Goal: Task Accomplishment & Management: Manage account settings

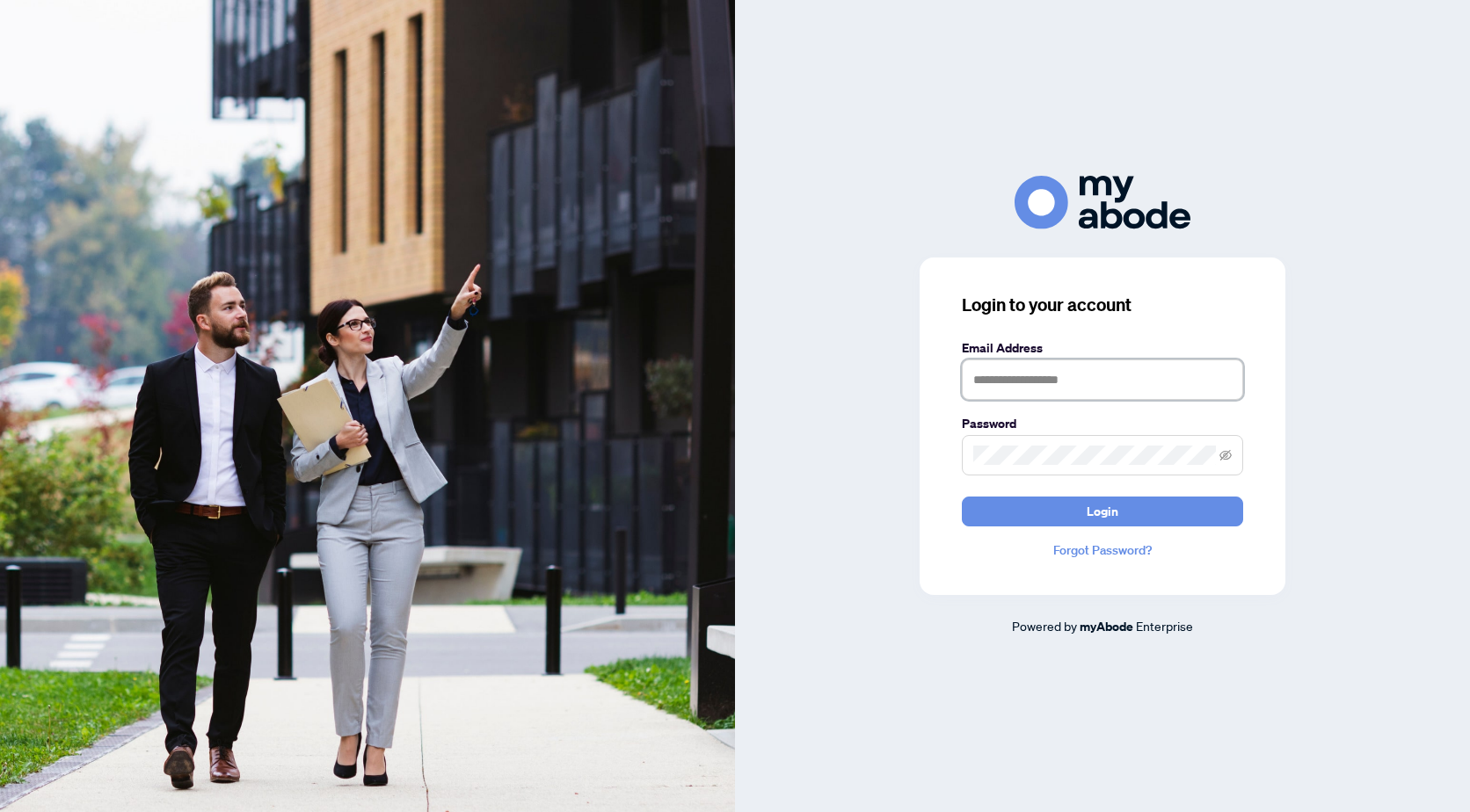
click at [1010, 372] on input "text" at bounding box center [1102, 380] width 281 height 41
type input "**********"
click at [992, 440] on span at bounding box center [1102, 455] width 281 height 41
click at [962, 497] on button "Login" at bounding box center [1102, 512] width 281 height 30
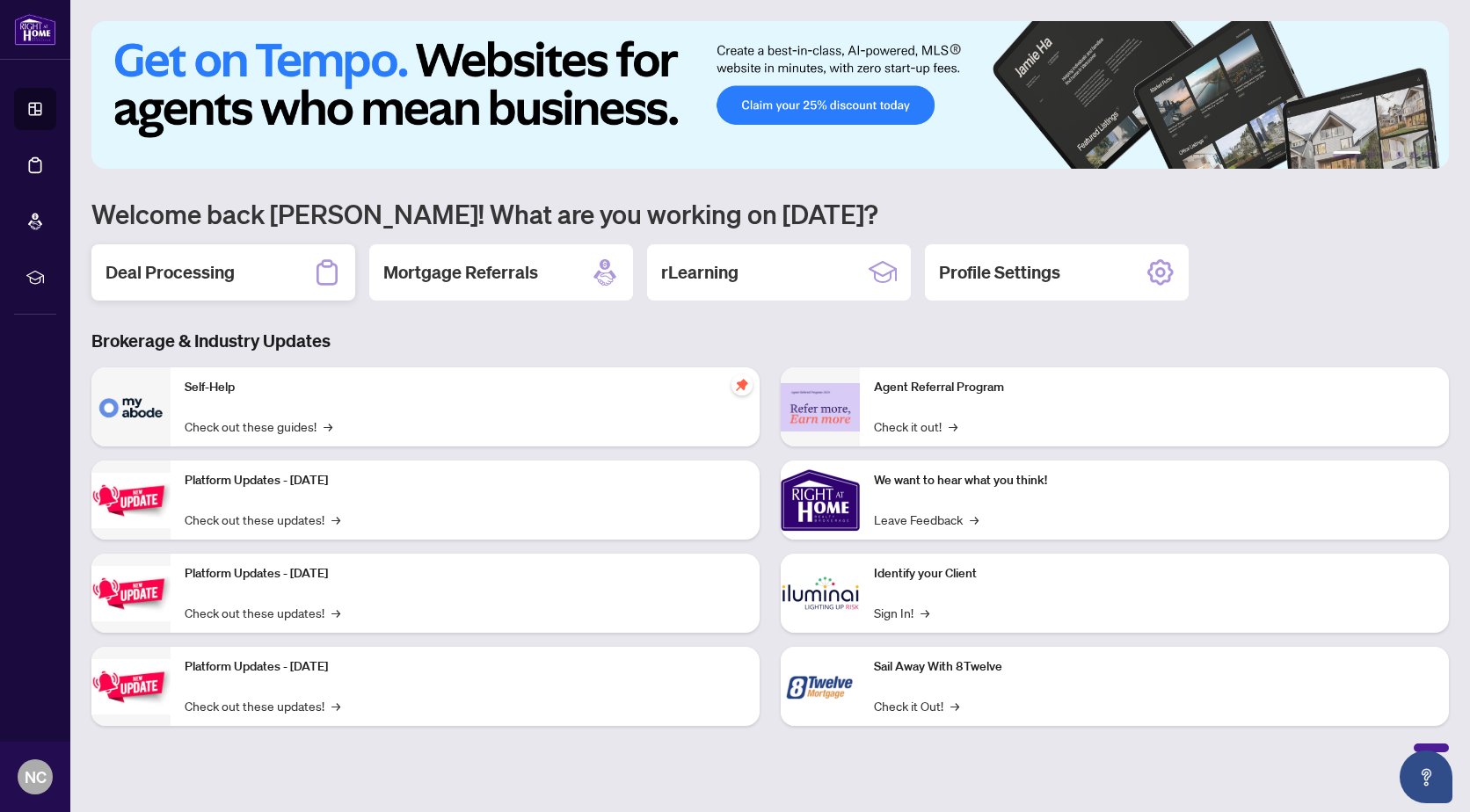
click at [159, 275] on h2 "Deal Processing" at bounding box center [169, 273] width 130 height 25
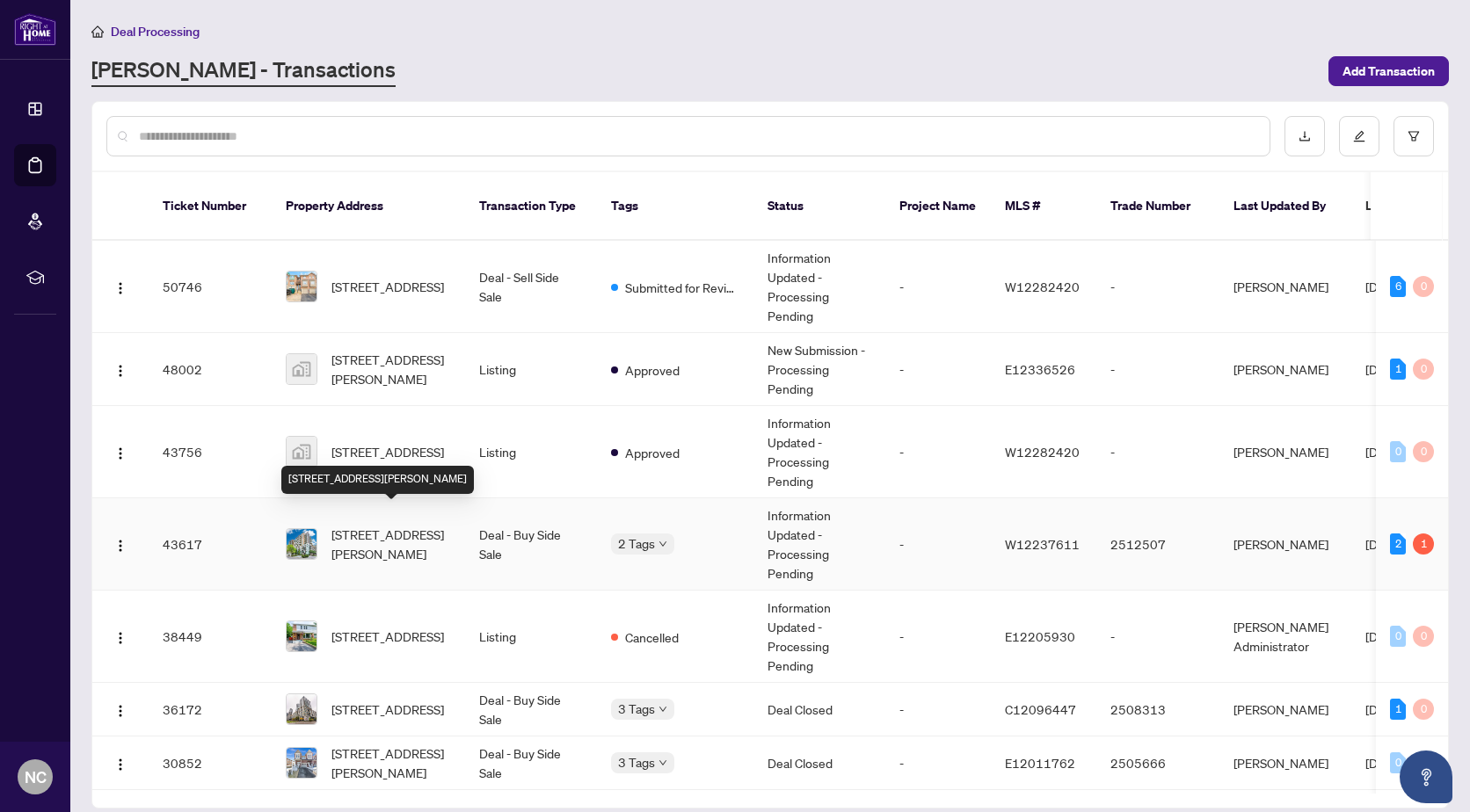
click at [410, 524] on span "[STREET_ADDRESS][PERSON_NAME]" at bounding box center [391, 543] width 119 height 39
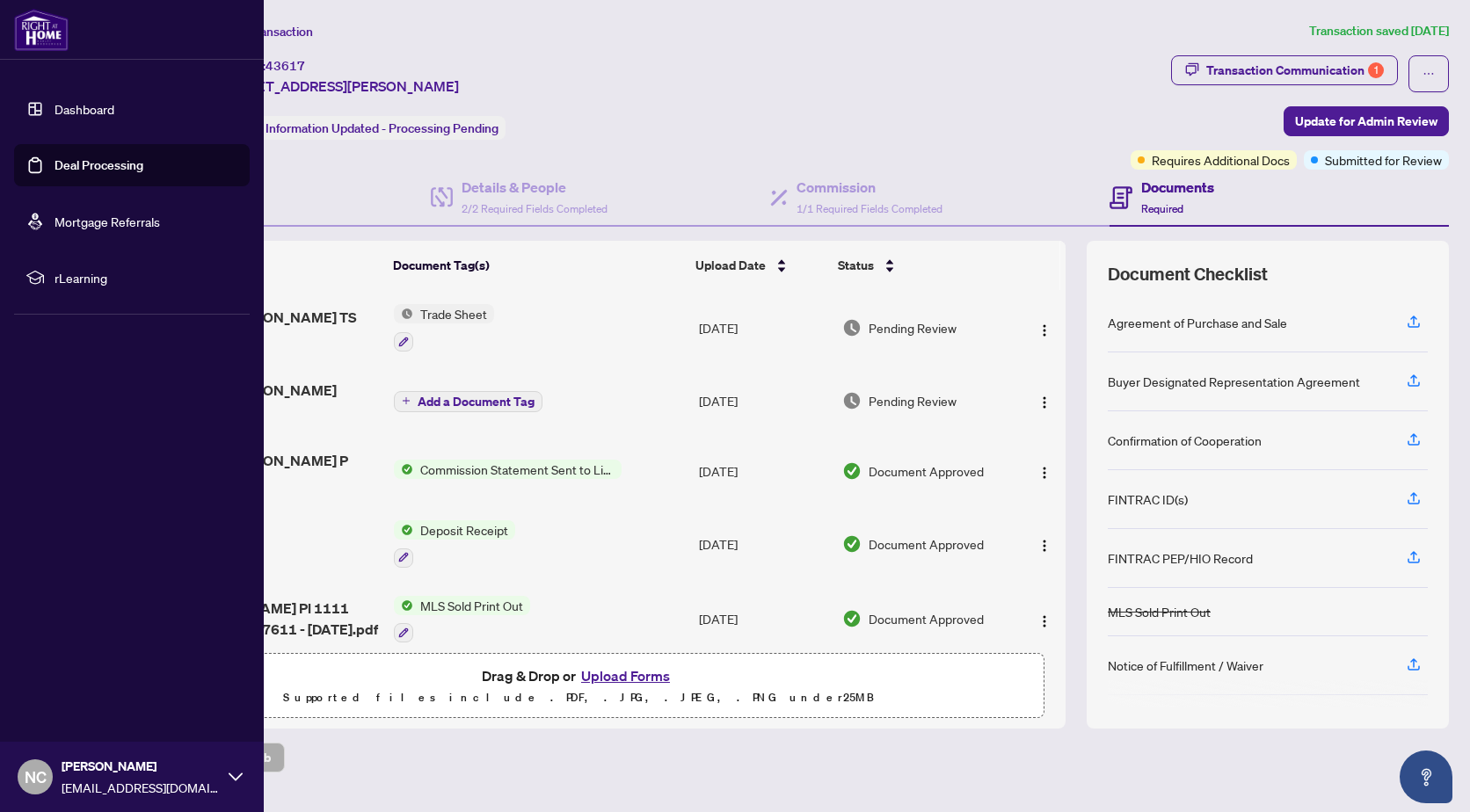
click at [55, 102] on link "Dashboard" at bounding box center [84, 109] width 60 height 16
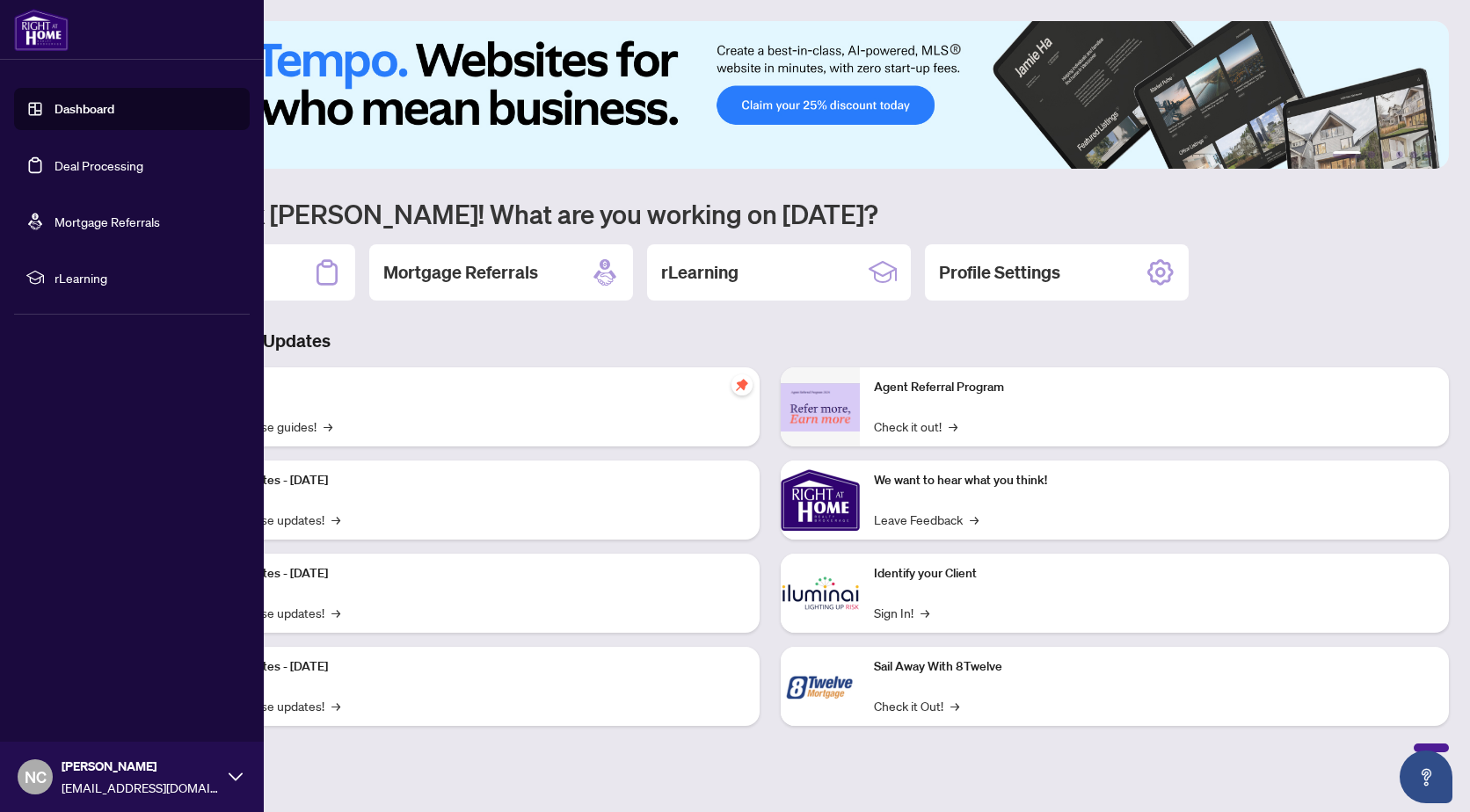
click at [93, 157] on link "Deal Processing" at bounding box center [99, 165] width 89 height 16
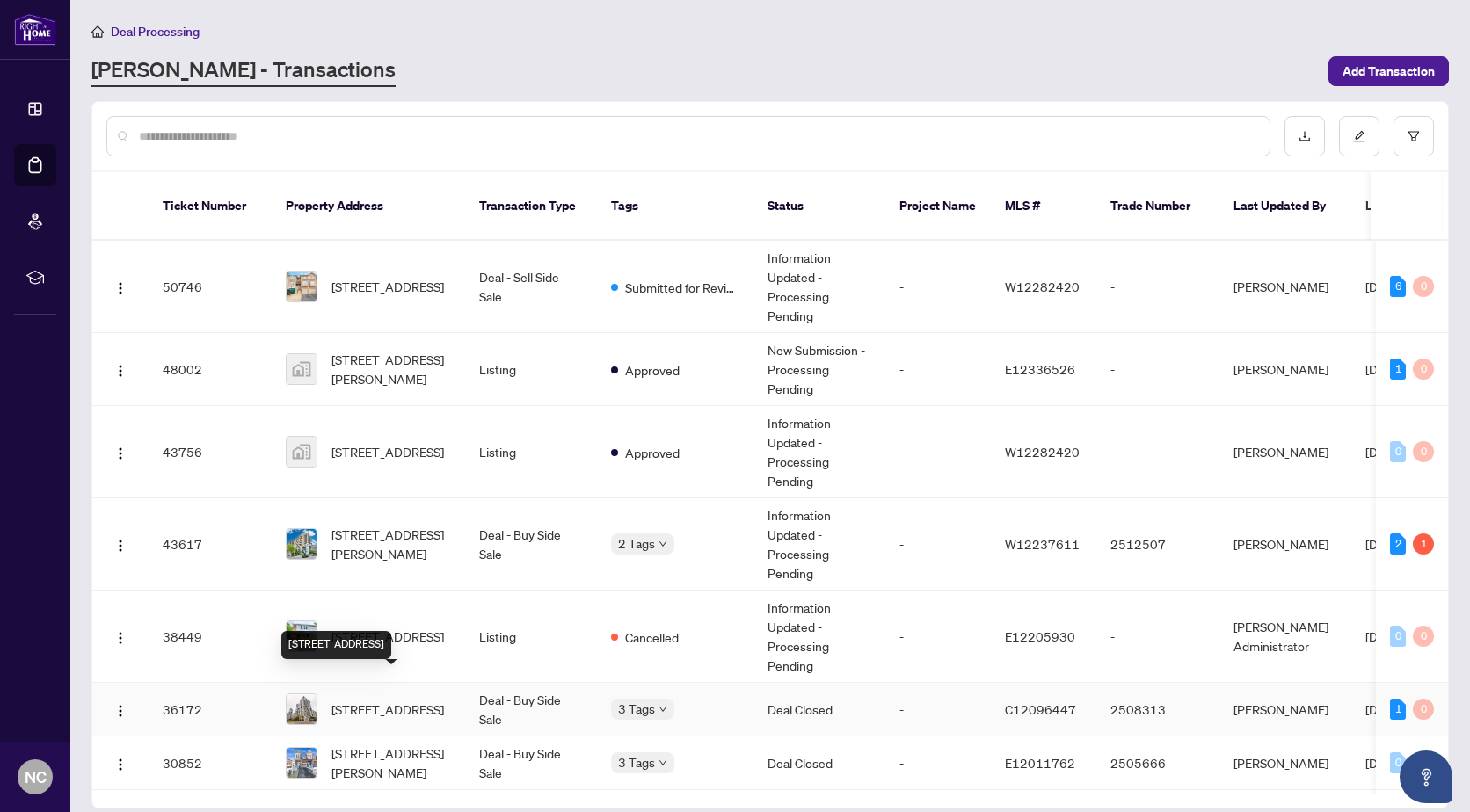
click at [385, 699] on span "[STREET_ADDRESS]" at bounding box center [387, 709] width 113 height 19
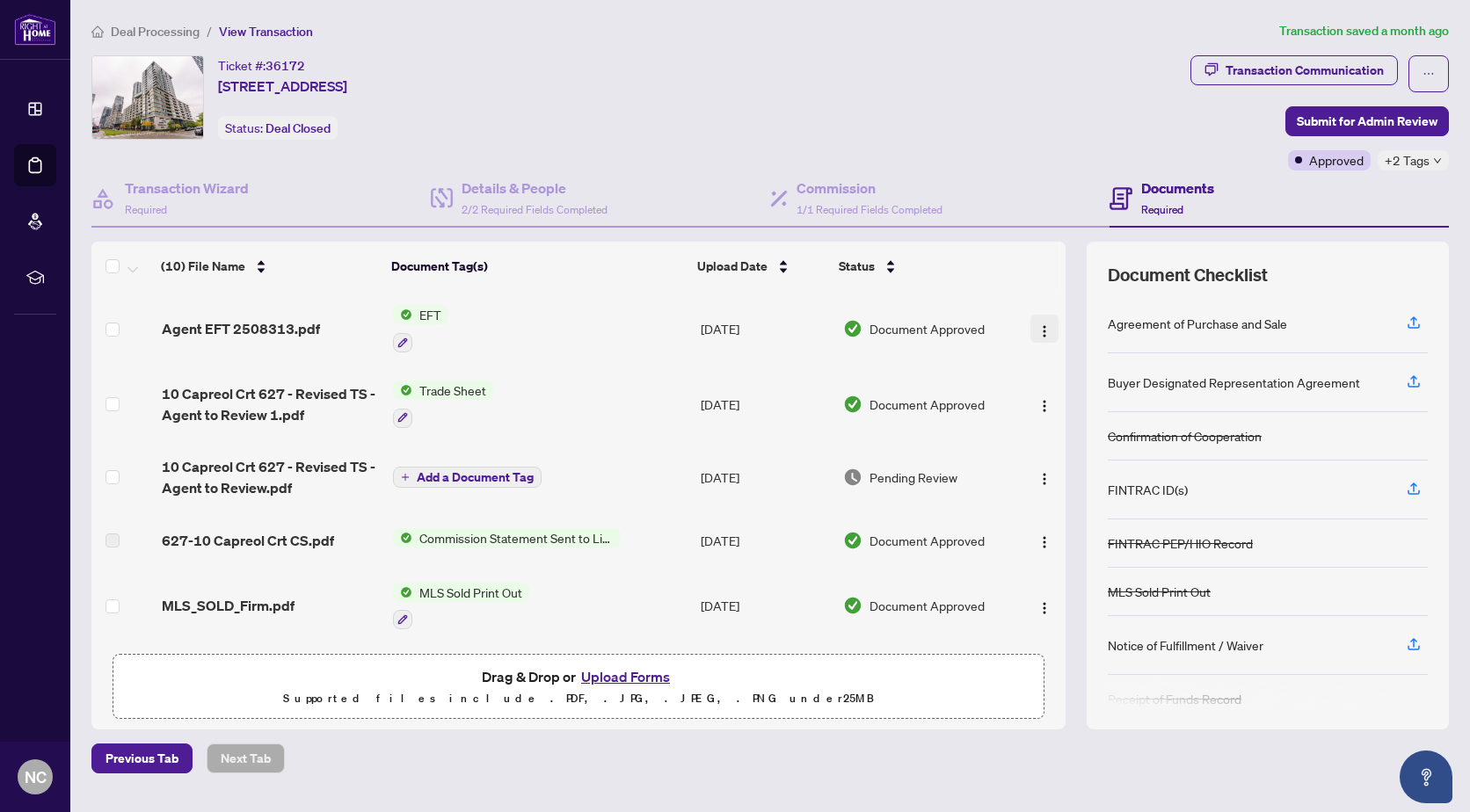
click at [1042, 327] on img "button" at bounding box center [1044, 331] width 14 height 14
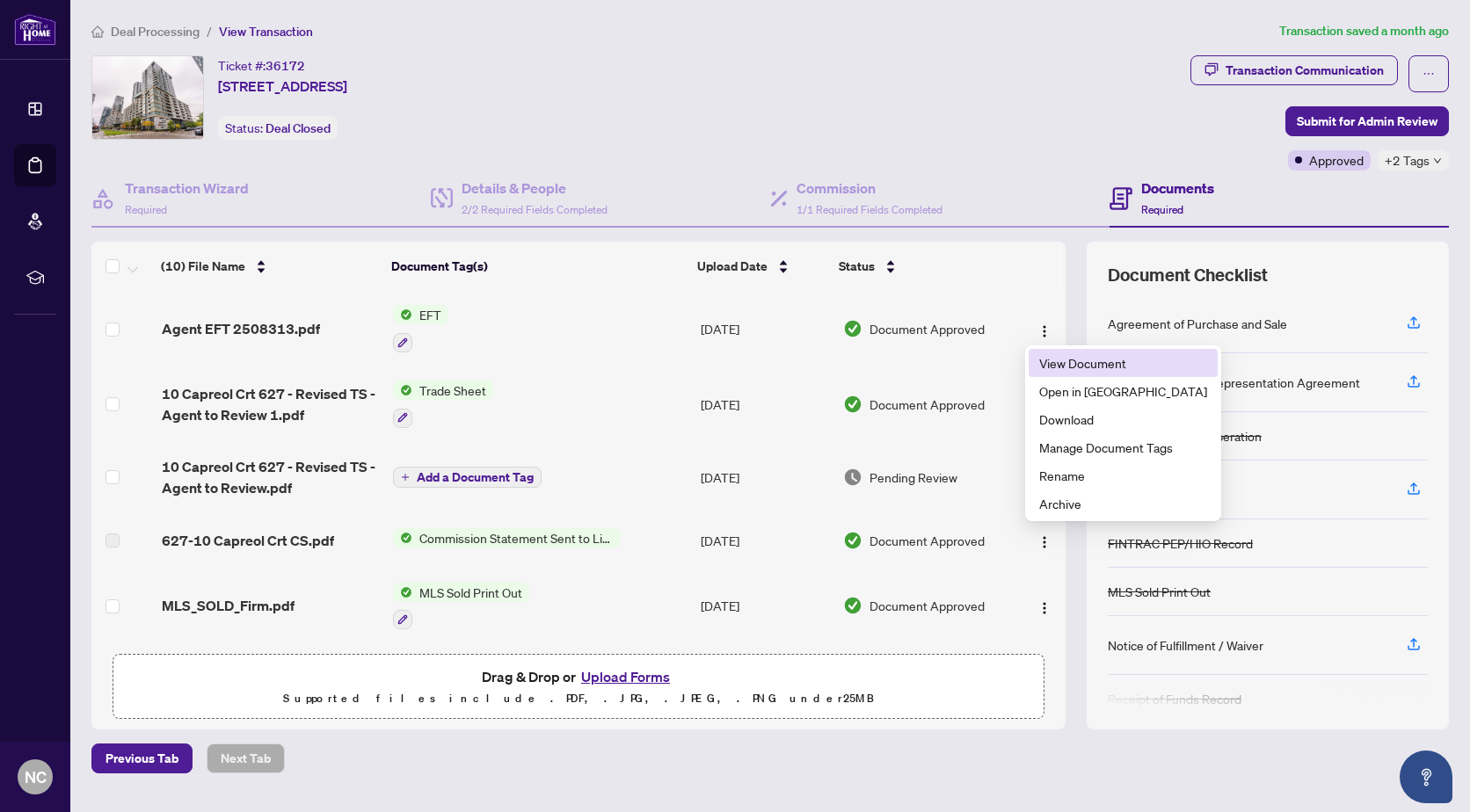
click at [1065, 359] on span "View Document" at bounding box center [1123, 362] width 168 height 19
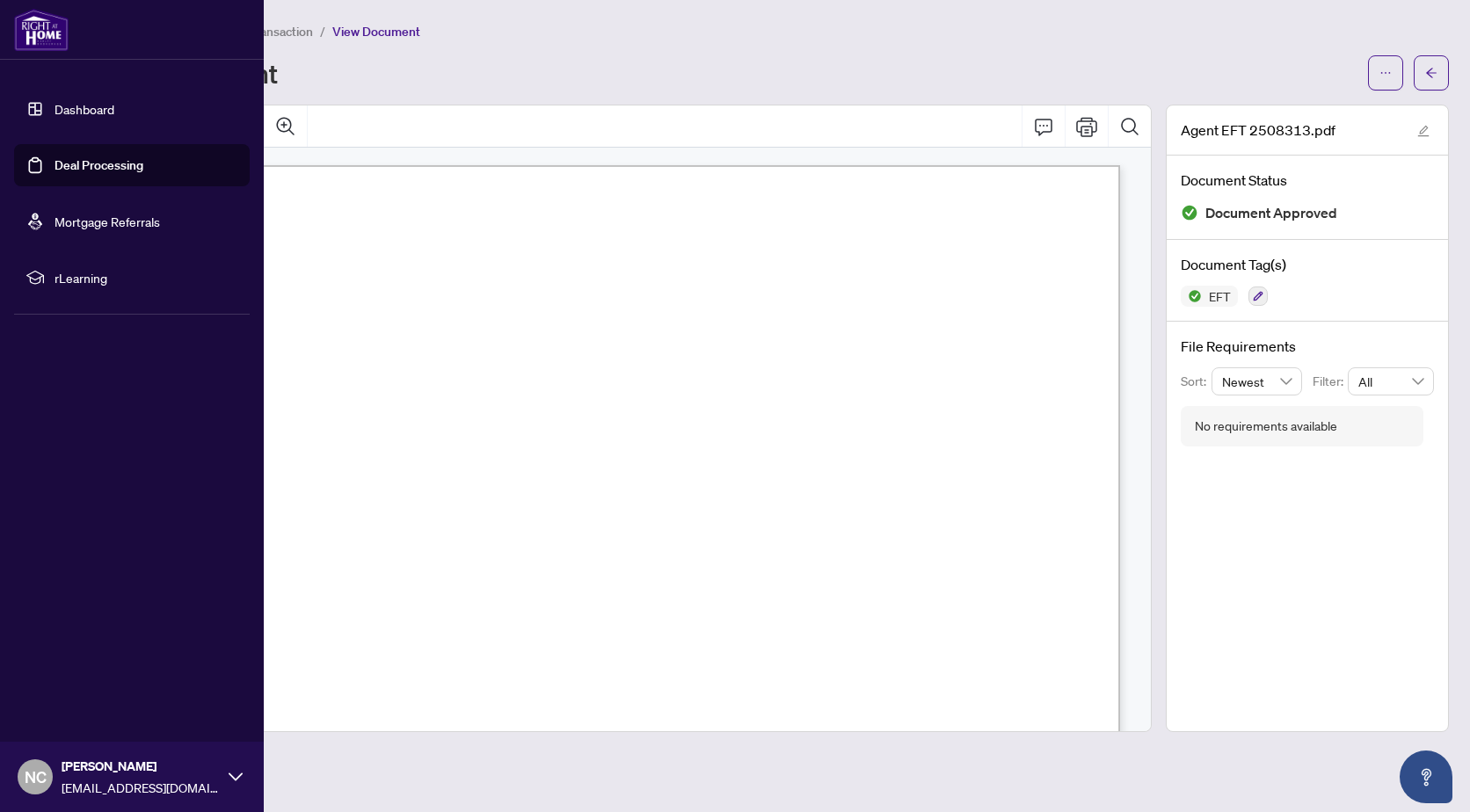
click at [230, 776] on icon at bounding box center [235, 777] width 14 height 14
click at [51, 773] on span "NC" at bounding box center [35, 776] width 35 height 35
click at [65, 678] on span "Logout" at bounding box center [71, 673] width 40 height 28
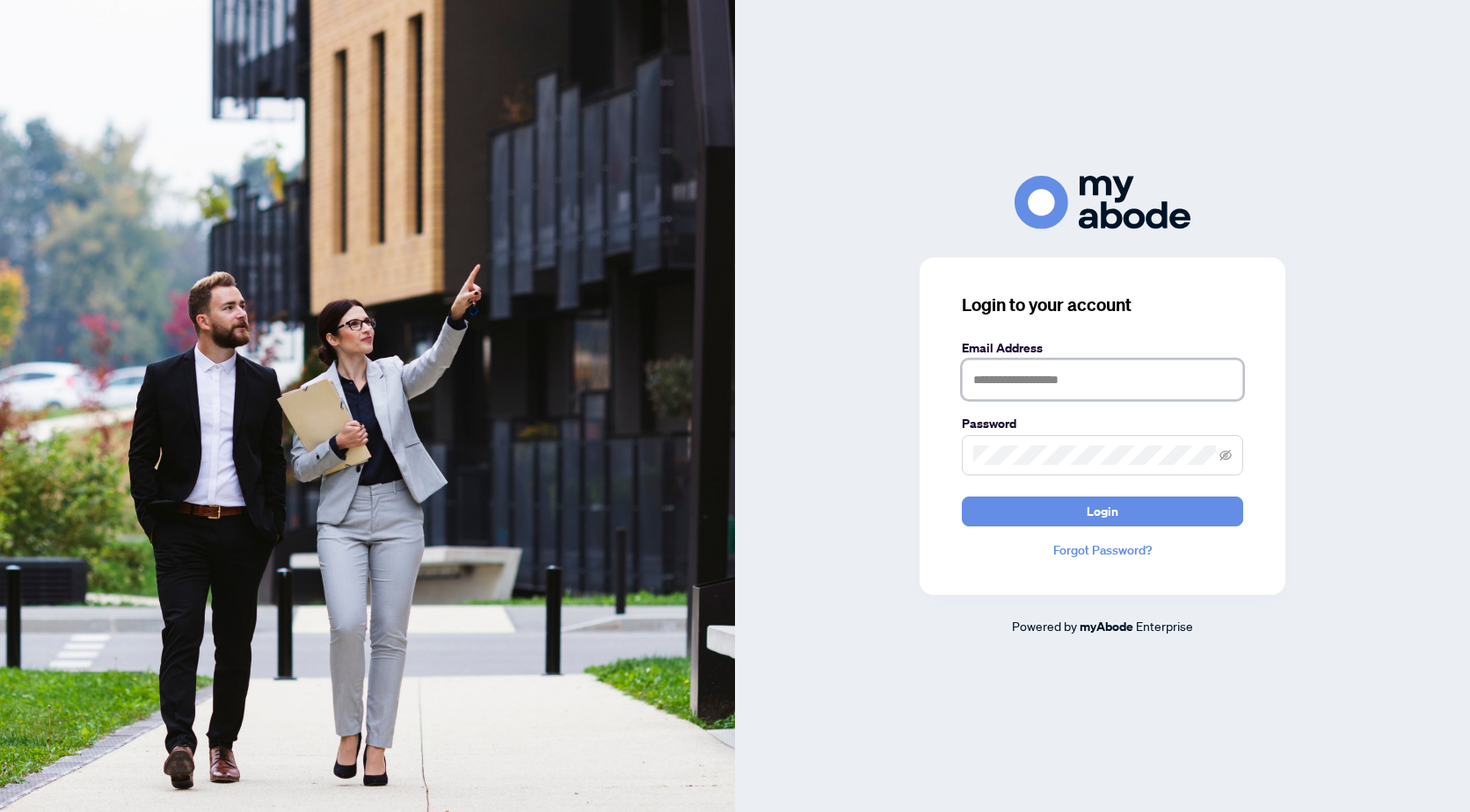
click at [1128, 391] on input "text" at bounding box center [1102, 380] width 281 height 41
type input "**********"
click at [962, 497] on button "Login" at bounding box center [1102, 512] width 281 height 30
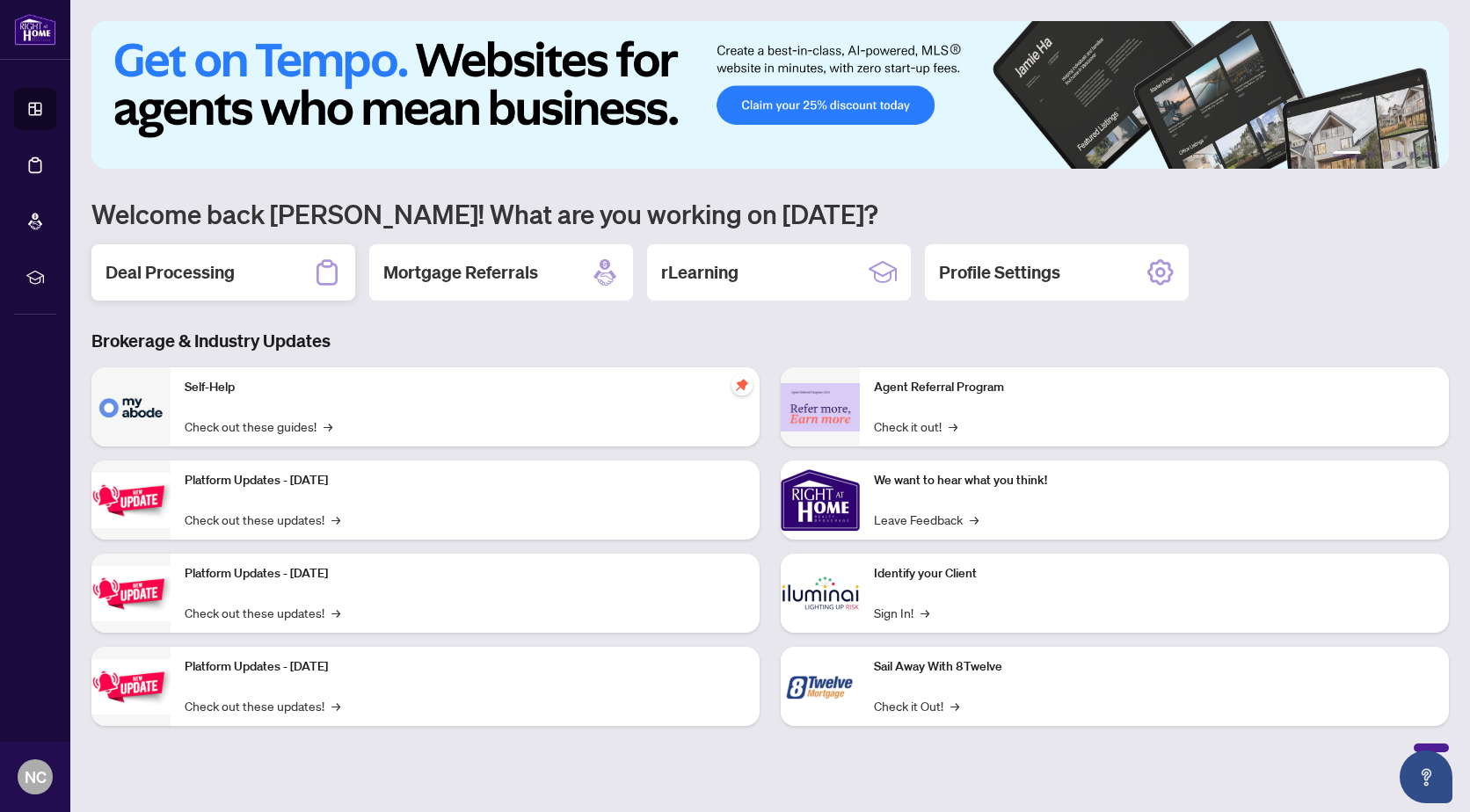
click at [167, 273] on h2 "Deal Processing" at bounding box center [169, 273] width 130 height 25
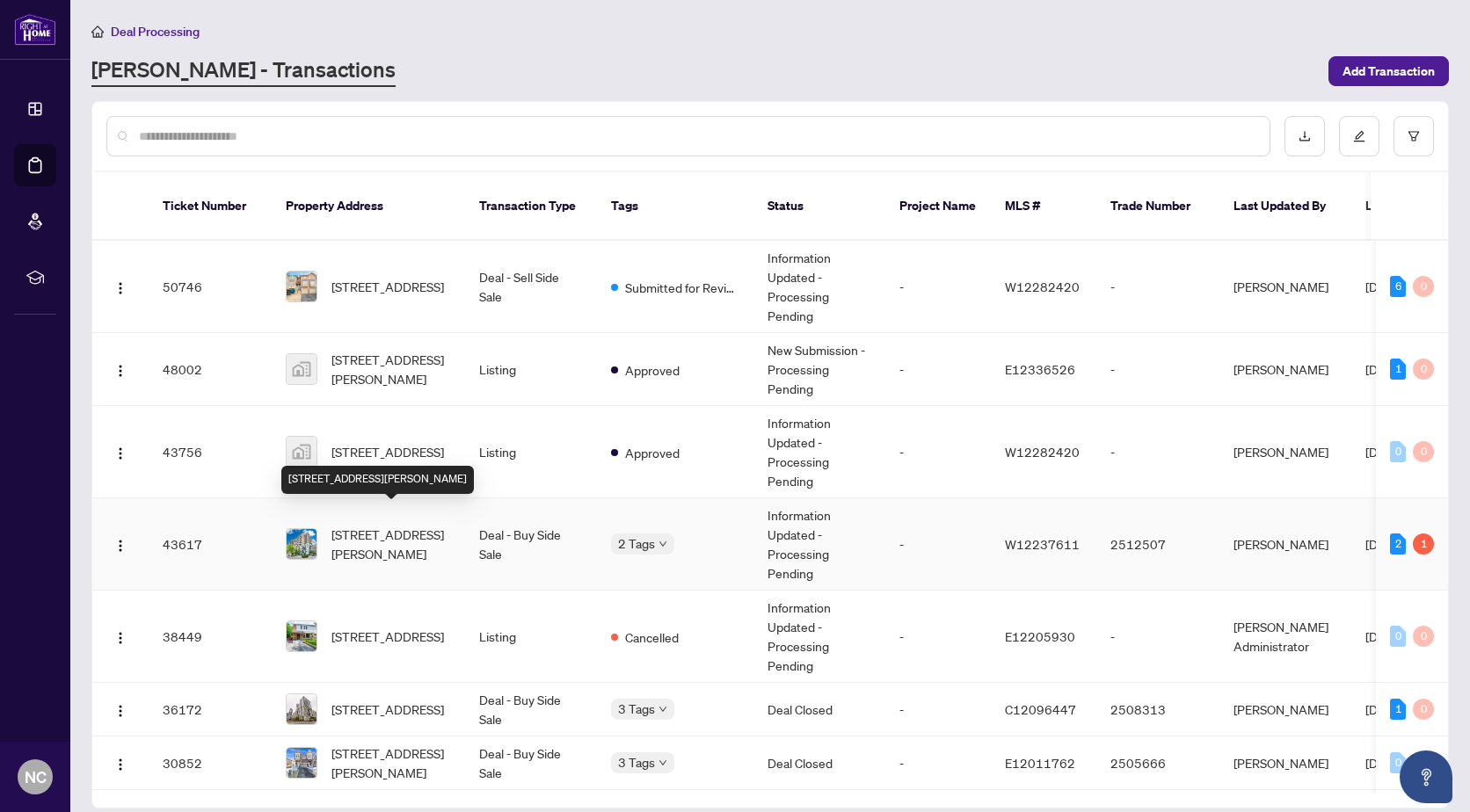
click at [346, 528] on span "[STREET_ADDRESS][PERSON_NAME]" at bounding box center [391, 543] width 119 height 39
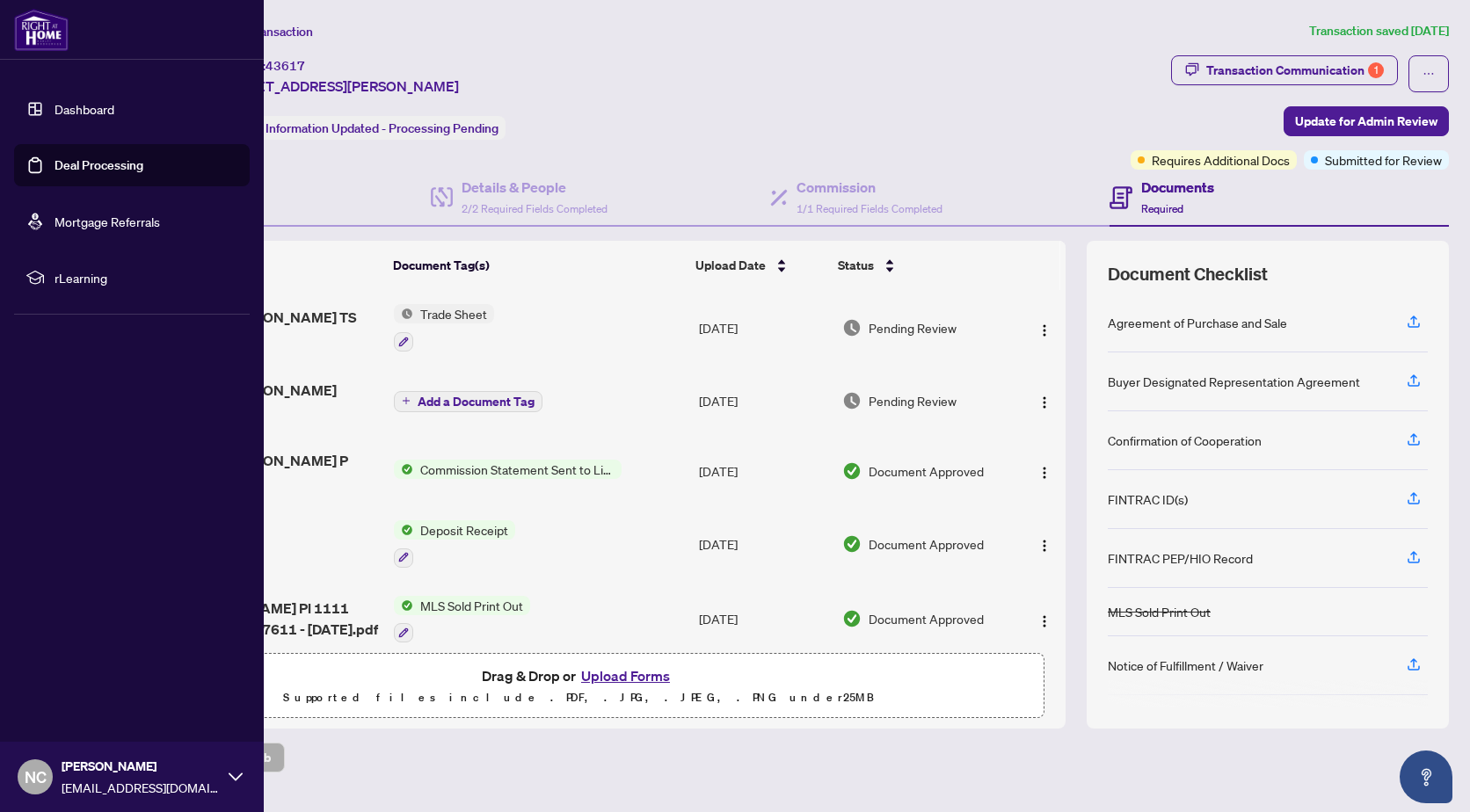
click at [73, 167] on link "Deal Processing" at bounding box center [99, 165] width 89 height 16
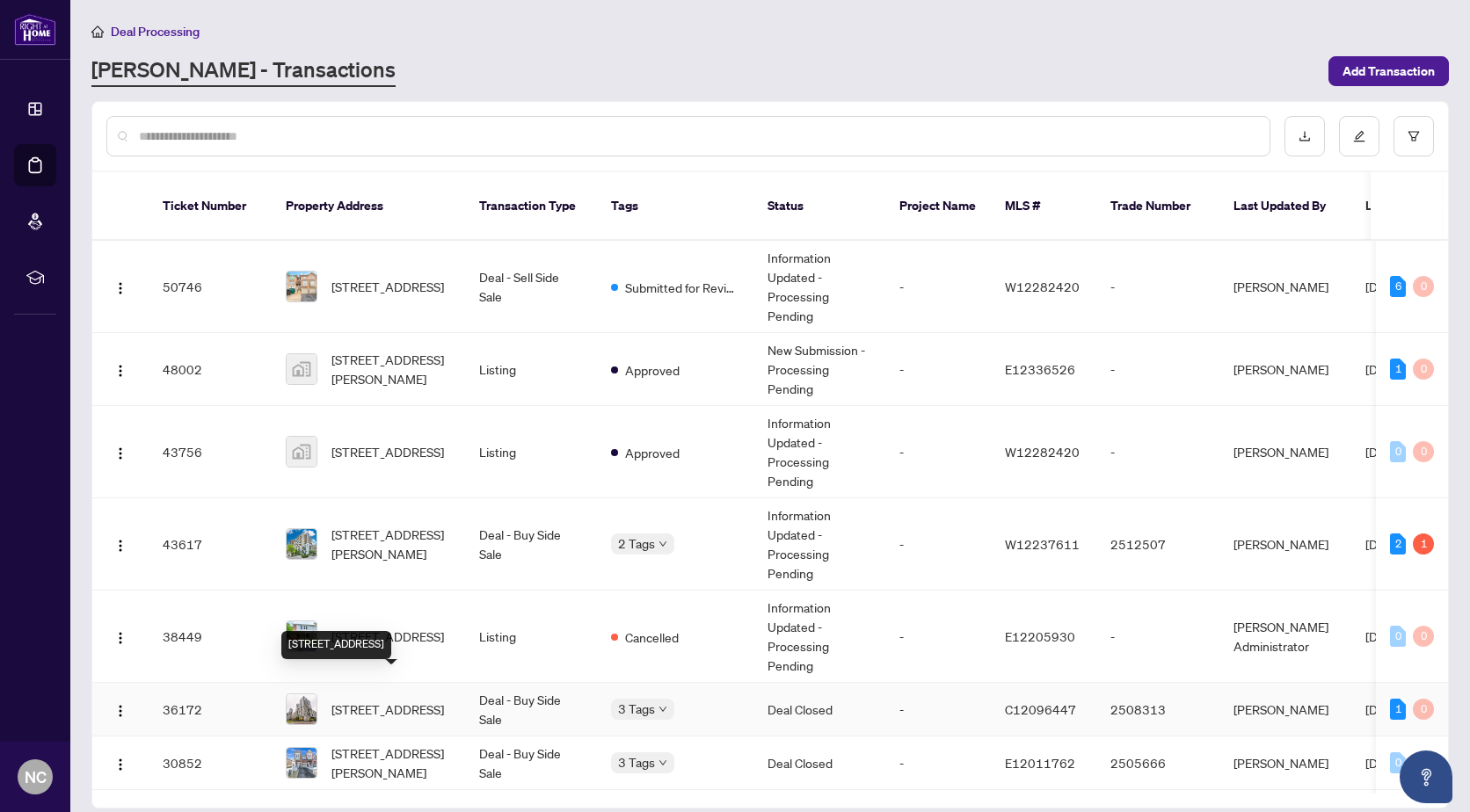
click at [373, 699] on span "[STREET_ADDRESS]" at bounding box center [387, 709] width 113 height 19
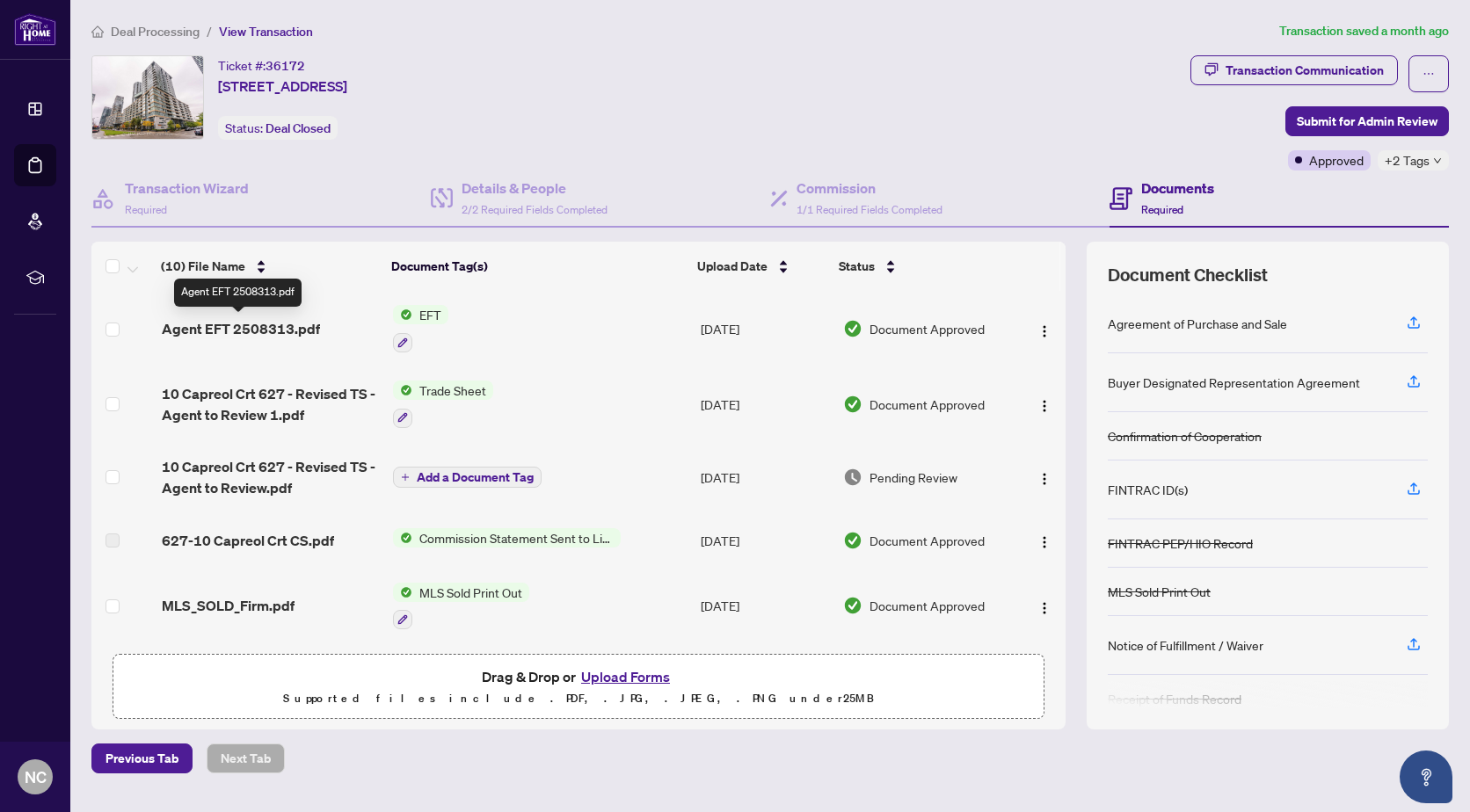
click at [242, 325] on span "Agent EFT 2508313.pdf" at bounding box center [240, 328] width 158 height 21
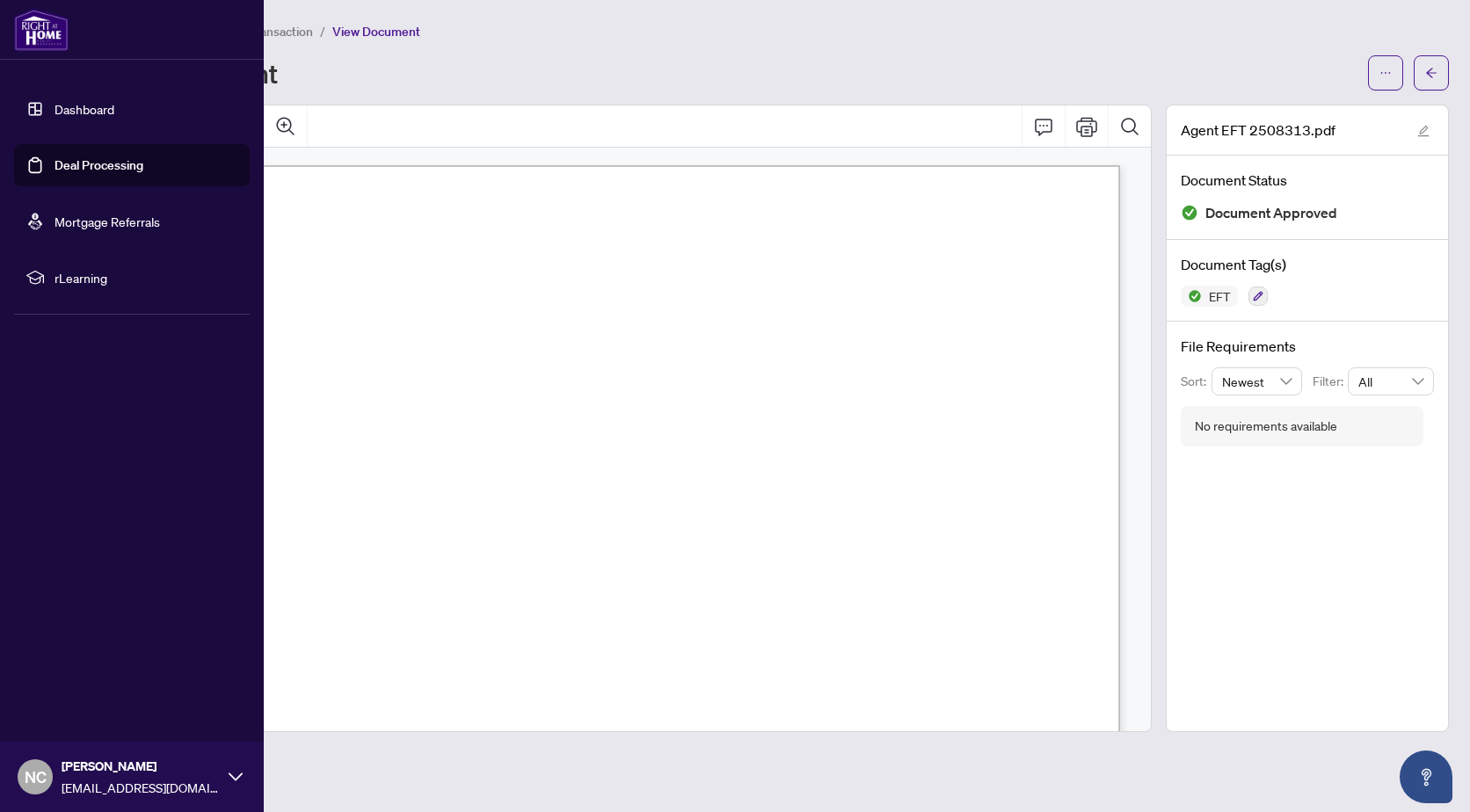
click at [236, 772] on icon at bounding box center [235, 777] width 14 height 14
click at [97, 671] on button "Logout" at bounding box center [132, 673] width 236 height 30
